Goal: Obtain resource: Obtain resource

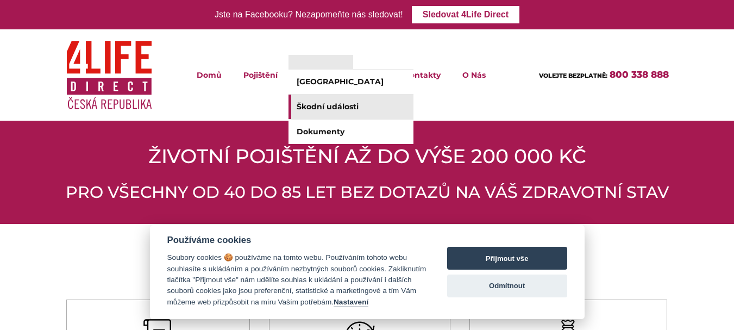
click at [319, 106] on link "Škodní události" at bounding box center [351, 107] width 125 height 24
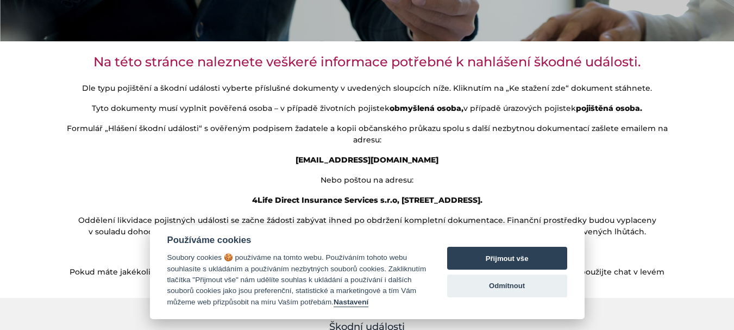
scroll to position [272, 0]
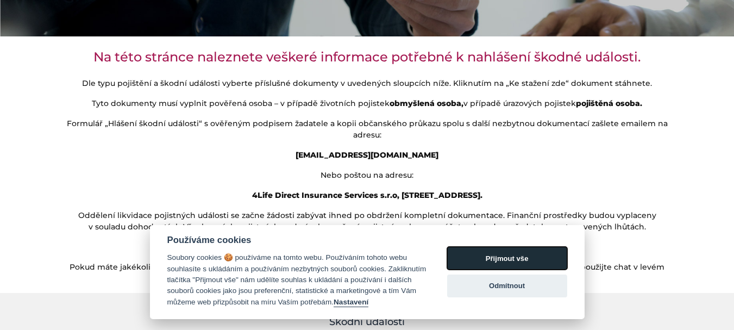
click at [476, 248] on button "Přijmout vše" at bounding box center [507, 258] width 120 height 23
checkbox input "true"
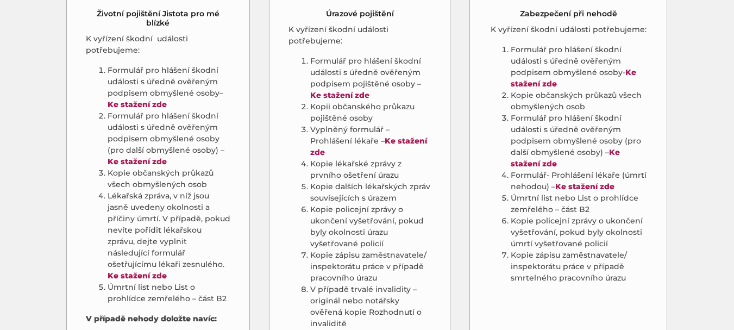
scroll to position [652, 0]
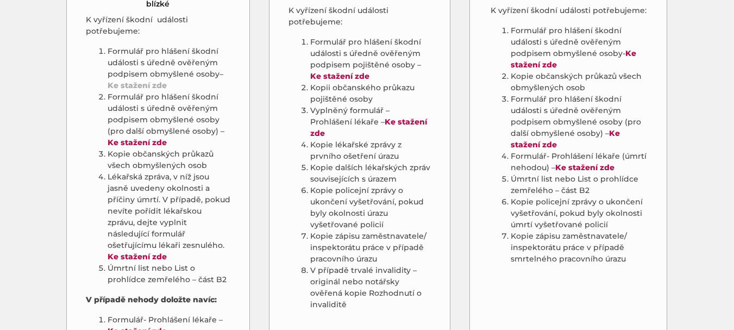
click at [130, 80] on strong "Ke stažení zde" at bounding box center [137, 85] width 59 height 10
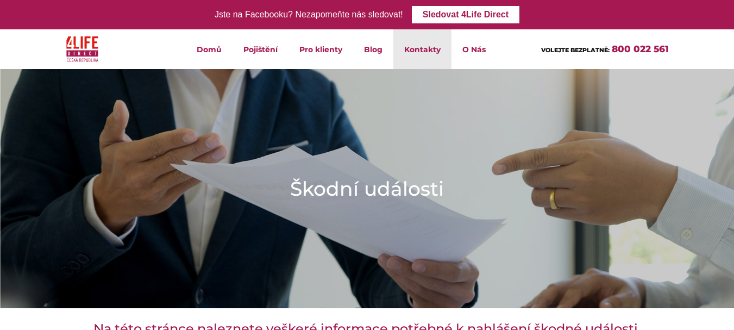
click at [413, 52] on link "Kontakty" at bounding box center [423, 49] width 58 height 40
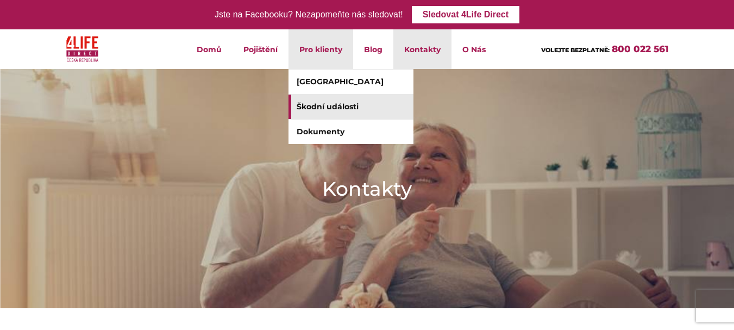
click at [322, 107] on link "Škodní události" at bounding box center [351, 107] width 125 height 24
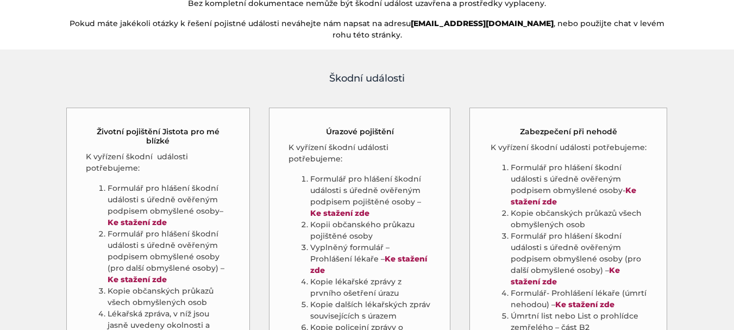
scroll to position [544, 0]
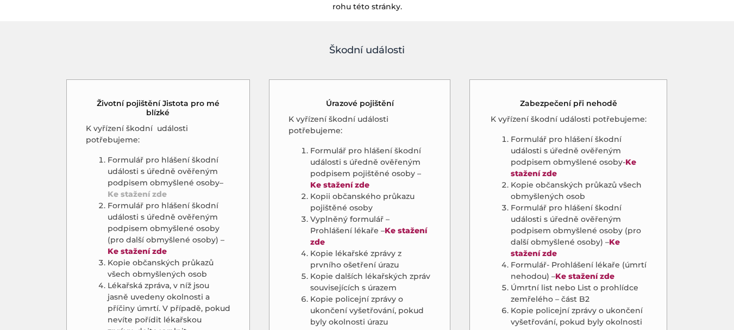
click at [134, 189] on strong "Ke stažení zde" at bounding box center [137, 194] width 59 height 10
click at [140, 246] on strong "Ke stažení zde" at bounding box center [137, 251] width 59 height 10
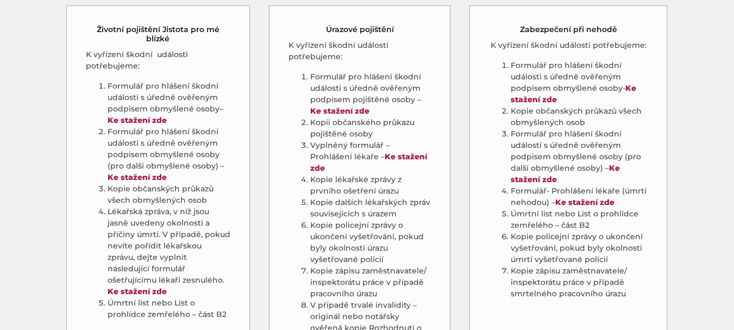
scroll to position [652, 0]
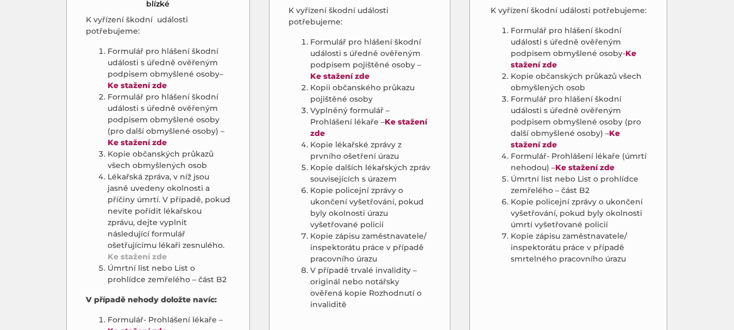
click at [161, 252] on link "Ke stažení zde" at bounding box center [137, 257] width 59 height 10
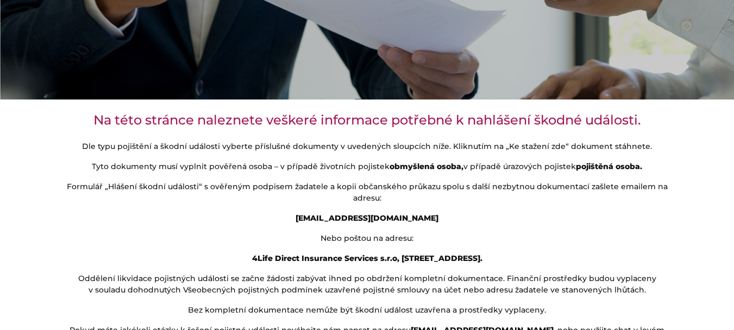
scroll to position [217, 0]
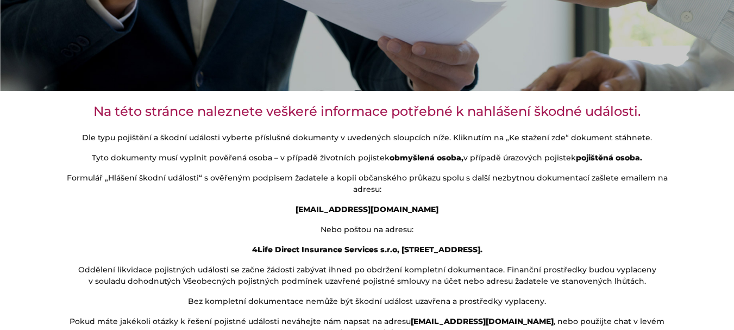
drag, startPoint x: 442, startPoint y: 207, endPoint x: 305, endPoint y: 206, distance: 137.0
click at [307, 210] on p "[EMAIL_ADDRESS][DOMAIN_NAME]" at bounding box center [367, 209] width 603 height 11
copy strong "[EMAIL_ADDRESS][DOMAIN_NAME]"
click at [465, 214] on p "[EMAIL_ADDRESS][DOMAIN_NAME]" at bounding box center [367, 209] width 603 height 11
drag, startPoint x: 463, startPoint y: 210, endPoint x: 304, endPoint y: 210, distance: 159.3
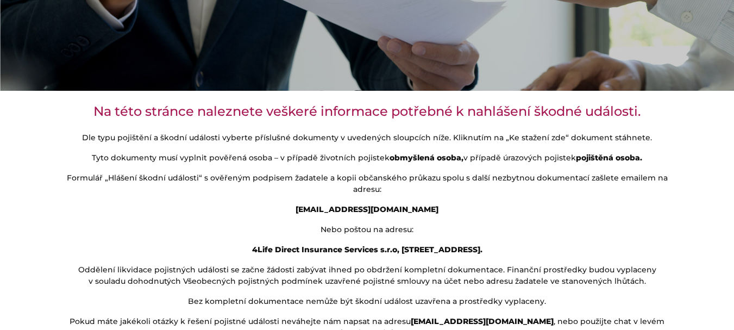
click at [304, 210] on p "[EMAIL_ADDRESS][DOMAIN_NAME]" at bounding box center [367, 209] width 603 height 11
copy strong "[EMAIL_ADDRESS][DOMAIN_NAME]"
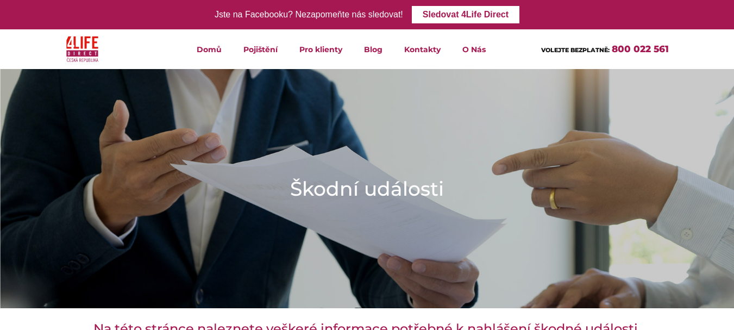
drag, startPoint x: 503, startPoint y: 247, endPoint x: 125, endPoint y: 40, distance: 431.5
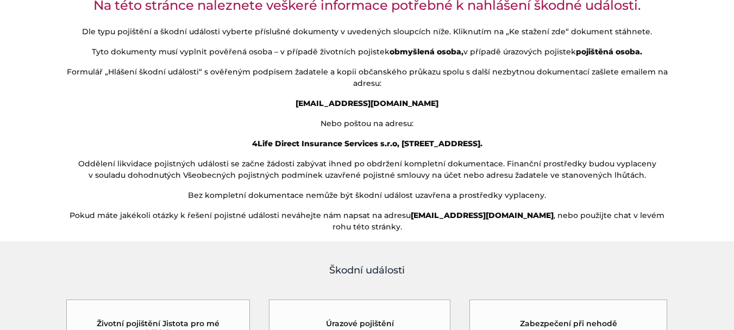
scroll to position [326, 0]
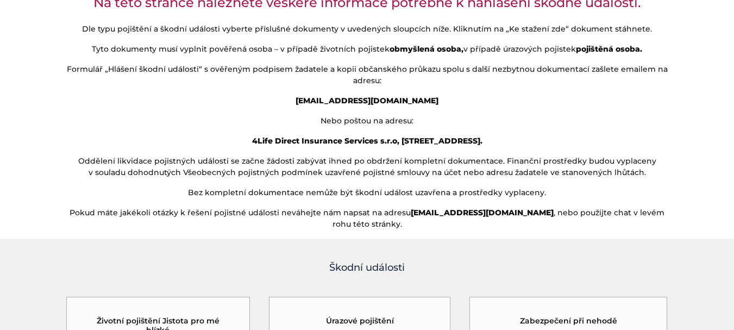
click at [544, 124] on p "Nebo poštou na adresu:" at bounding box center [367, 120] width 603 height 11
click at [548, 124] on p "Nebo poštou na adresu:" at bounding box center [367, 120] width 603 height 11
drag, startPoint x: 509, startPoint y: 136, endPoint x: 228, endPoint y: 141, distance: 281.0
click at [228, 141] on p "4Life Direct Insurance Services s.r.o, [STREET_ADDRESS]." at bounding box center [367, 140] width 603 height 11
copy strong "4Life Direct Insurance Services s.r.o, [STREET_ADDRESS]."
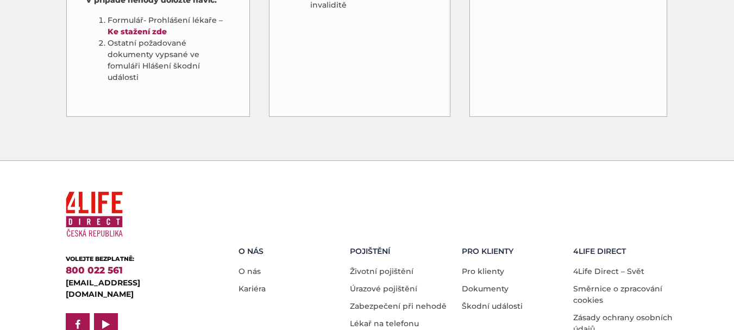
scroll to position [978, 0]
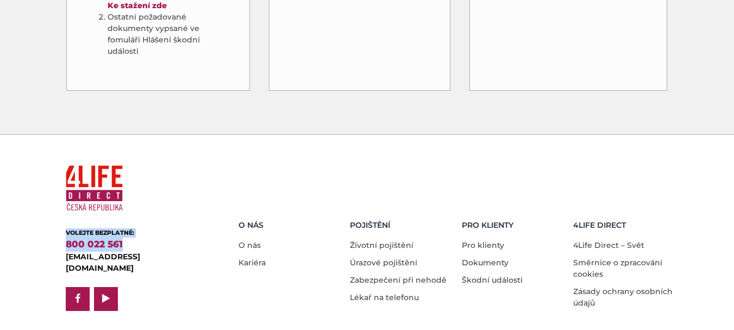
drag, startPoint x: 131, startPoint y: 216, endPoint x: 66, endPoint y: 211, distance: 64.9
click at [66, 228] on div "VOLEJTE BEZPLATNĚ: 800 022 561" at bounding box center [135, 239] width 139 height 23
copy div "VOLEJTE BEZPLATNĚ: 800 022 561"
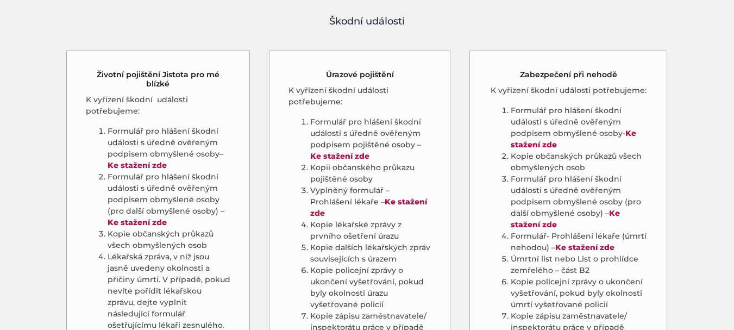
scroll to position [597, 0]
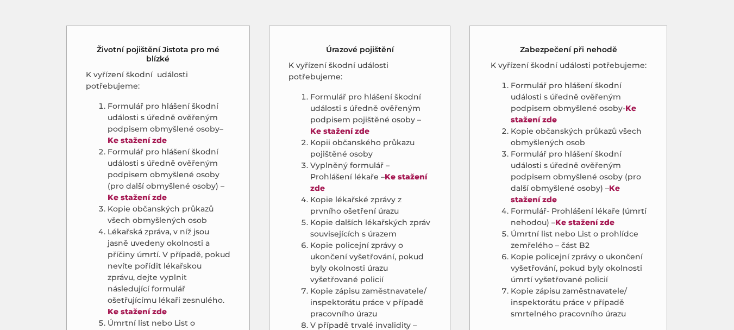
drag, startPoint x: 96, startPoint y: 38, endPoint x: 148, endPoint y: 101, distance: 81.5
click at [148, 101] on div "Životní pojištění Jistota pro mé blízké K vyřízení škodní události potřebujeme:…" at bounding box center [158, 249] width 184 height 446
drag, startPoint x: 97, startPoint y: 33, endPoint x: 163, endPoint y: 172, distance: 153.9
click at [168, 169] on div "Životní pojištění Jistota pro mé blízké K vyřízení škodní události potřebujeme:…" at bounding box center [158, 249] width 184 height 446
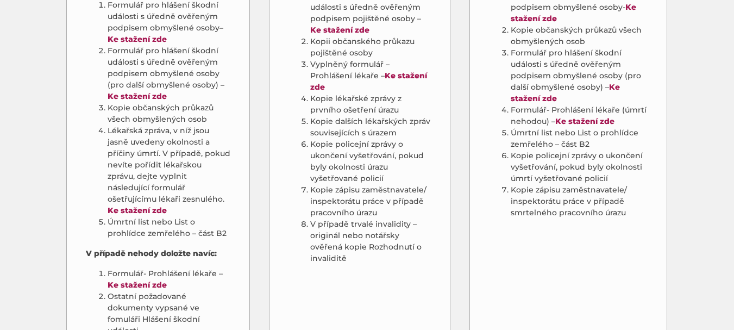
scroll to position [706, 0]
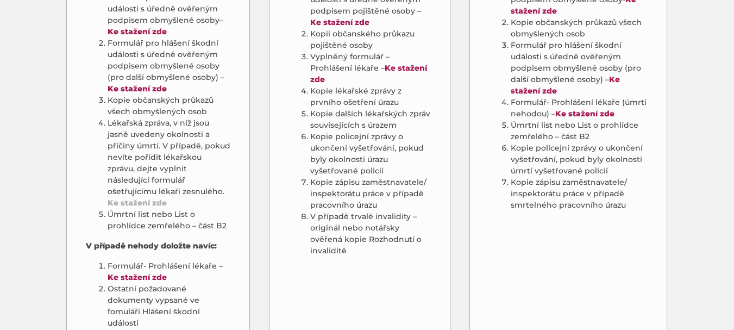
drag, startPoint x: 229, startPoint y: 203, endPoint x: 125, endPoint y: 175, distance: 108.0
click at [125, 175] on ol "Formulář pro hlášení škodní události s úředně ověřeným podpisem obmyšlené osoby…" at bounding box center [158, 112] width 145 height 240
drag, startPoint x: 214, startPoint y: 206, endPoint x: 153, endPoint y: 63, distance: 155.4
click at [153, 64] on ol "Formulář pro hlášení škodní události s úředně ověřeným podpisem obmyšlené osoby…" at bounding box center [158, 112] width 145 height 240
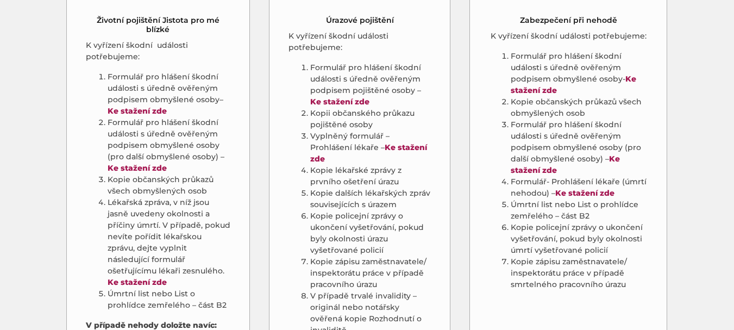
scroll to position [652, 0]
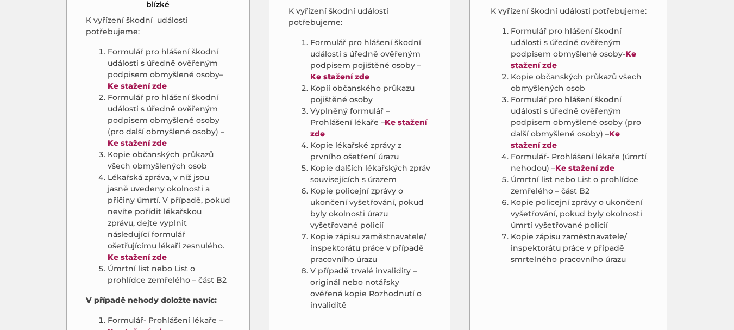
click at [189, 149] on li "Kopie občanských průkazů všech obmyšlených osob" at bounding box center [169, 160] width 123 height 23
click at [188, 149] on li "Kopie občanských průkazů všech obmyšlených osob" at bounding box center [169, 160] width 123 height 23
click at [223, 263] on li "Úmrtní list nebo List o prohlídce zemřelého – část B2" at bounding box center [169, 274] width 123 height 23
drag, startPoint x: 223, startPoint y: 253, endPoint x: 141, endPoint y: 239, distance: 83.3
click at [144, 263] on li "Úmrtní list nebo List o prohlídce zemřelého – část B2" at bounding box center [169, 274] width 123 height 23
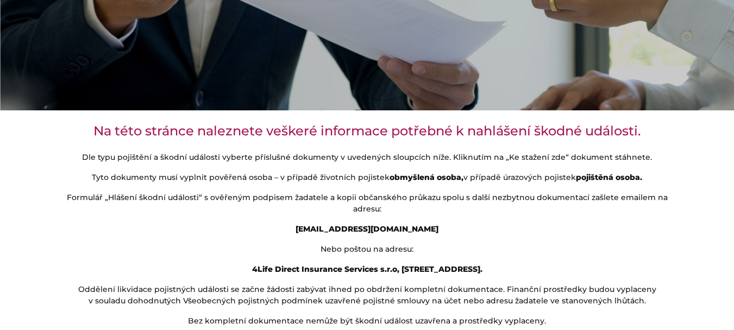
scroll to position [217, 0]
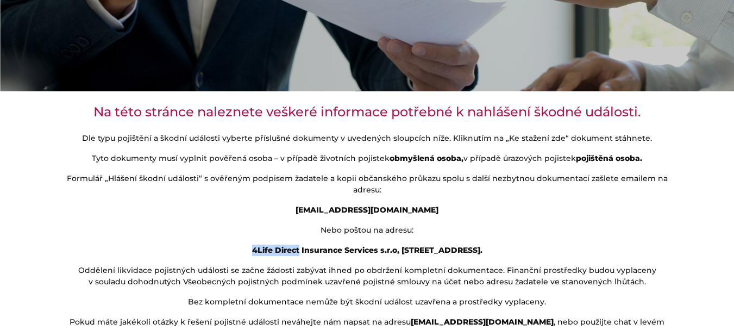
drag, startPoint x: 279, startPoint y: 248, endPoint x: 234, endPoint y: 246, distance: 45.2
click at [252, 246] on strong "4Life Direct Insurance Services s.r.o, [STREET_ADDRESS]." at bounding box center [367, 250] width 230 height 10
copy strong "4Life Direct"
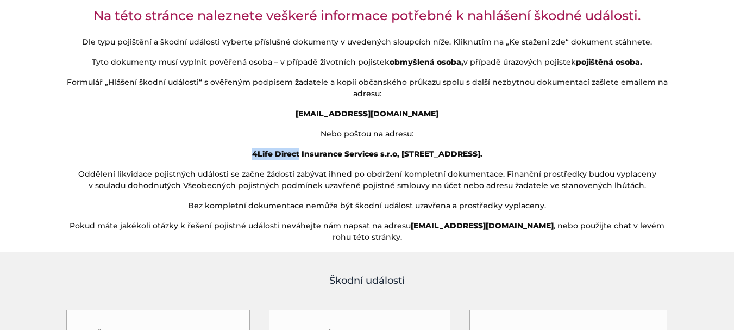
scroll to position [434, 0]
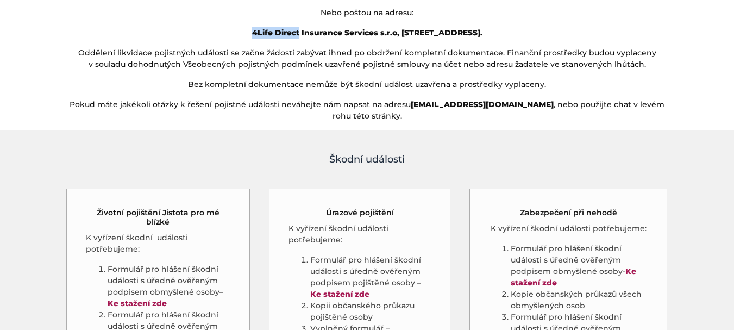
drag, startPoint x: 184, startPoint y: 207, endPoint x: 149, endPoint y: 212, distance: 35.1
click at [149, 212] on h5 "Životní pojištění Jistota pro mé blízké" at bounding box center [158, 217] width 145 height 18
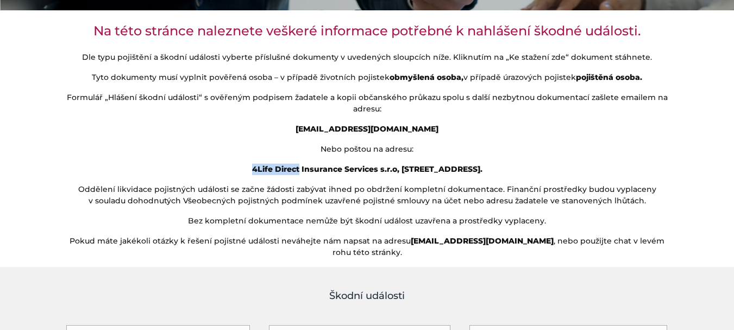
scroll to position [271, 0]
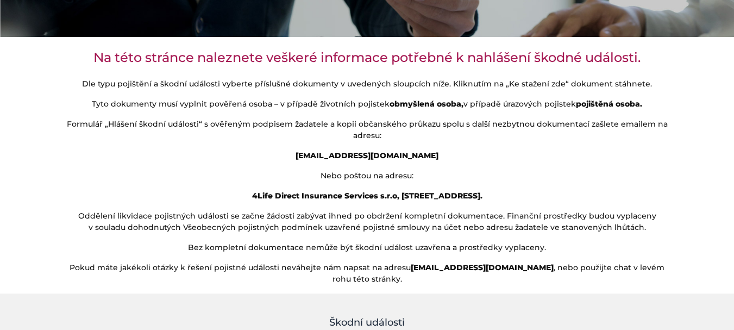
click at [163, 179] on p "Nebo poštou na adresu:" at bounding box center [367, 175] width 603 height 11
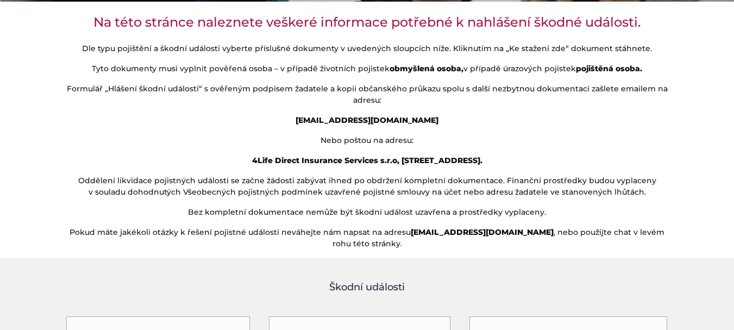
scroll to position [326, 0]
